Goal: Information Seeking & Learning: Check status

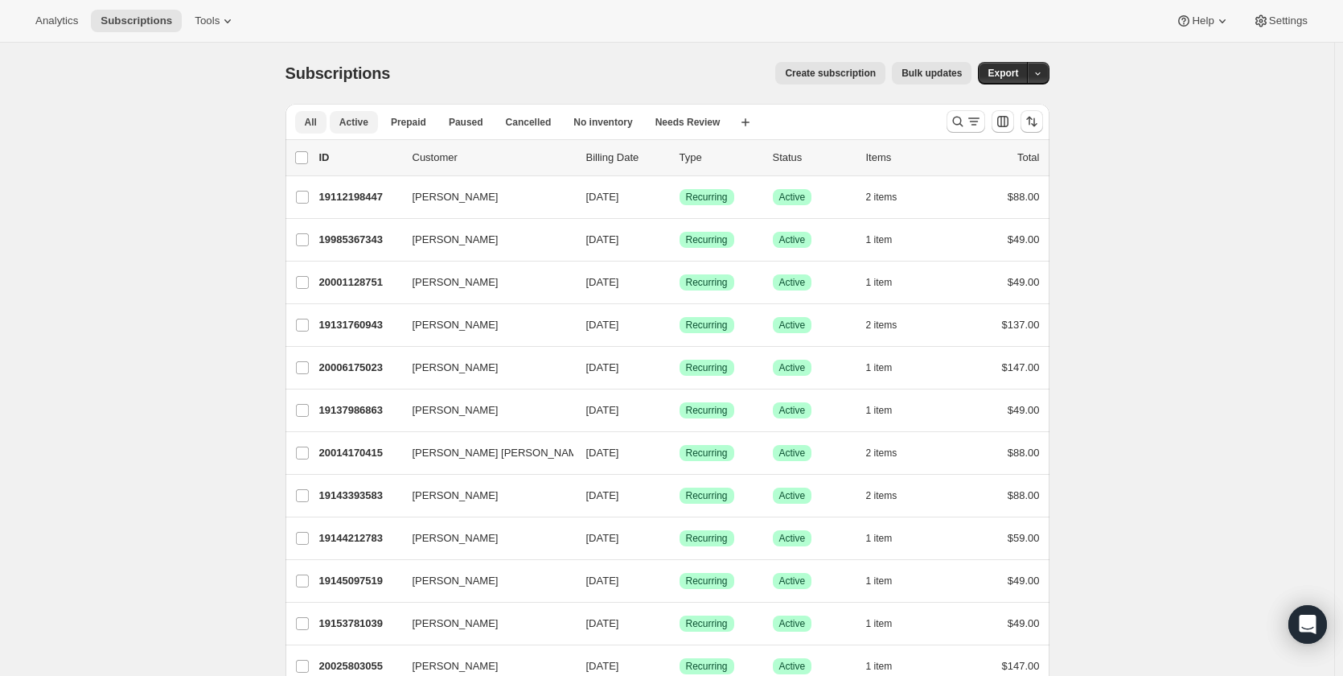
click at [352, 125] on span "Active" at bounding box center [353, 122] width 29 height 13
click at [53, 21] on span "Analytics" at bounding box center [56, 20] width 43 height 13
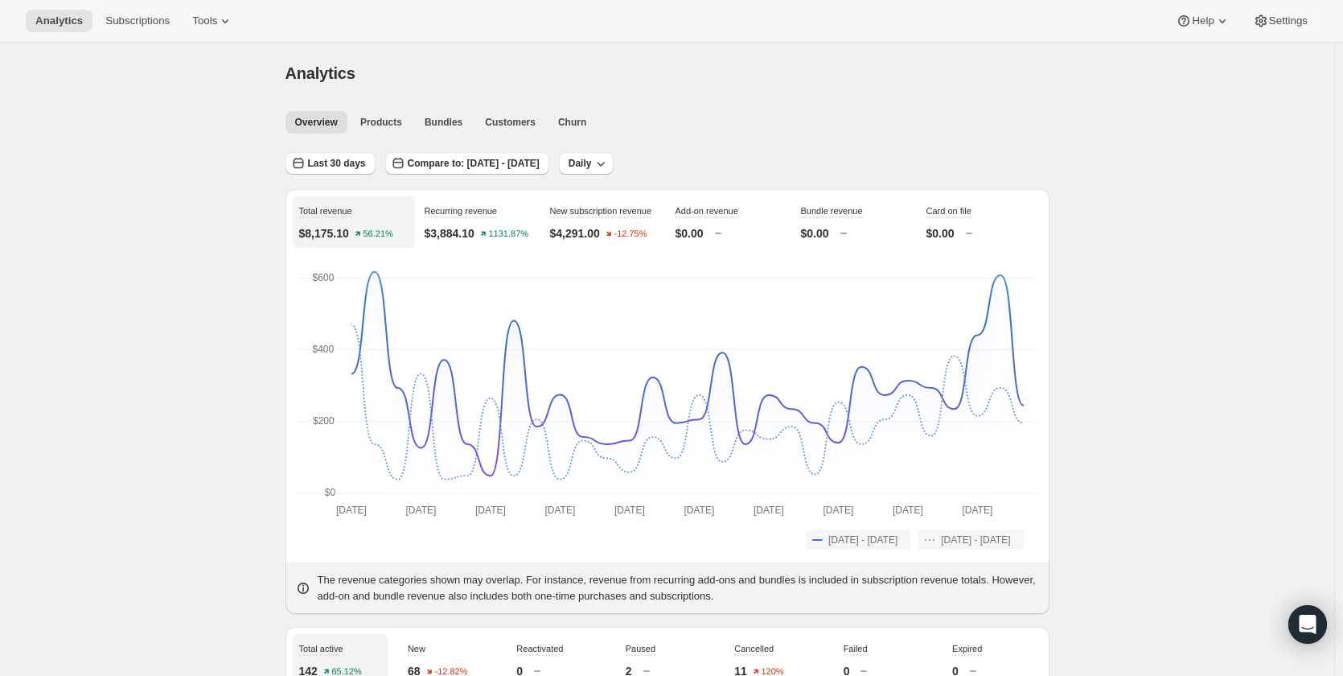
click at [582, 121] on span "Churn" at bounding box center [572, 122] width 28 height 13
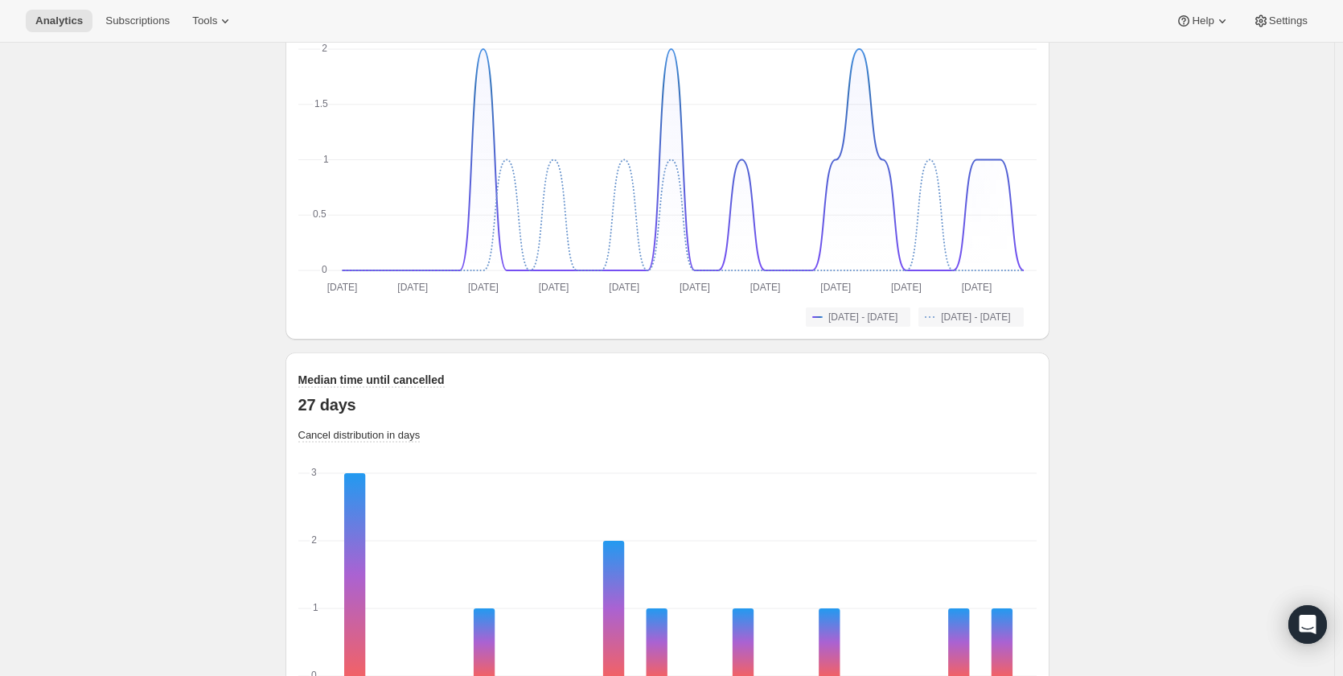
scroll to position [1412, 0]
